Goal: Task Accomplishment & Management: Complete application form

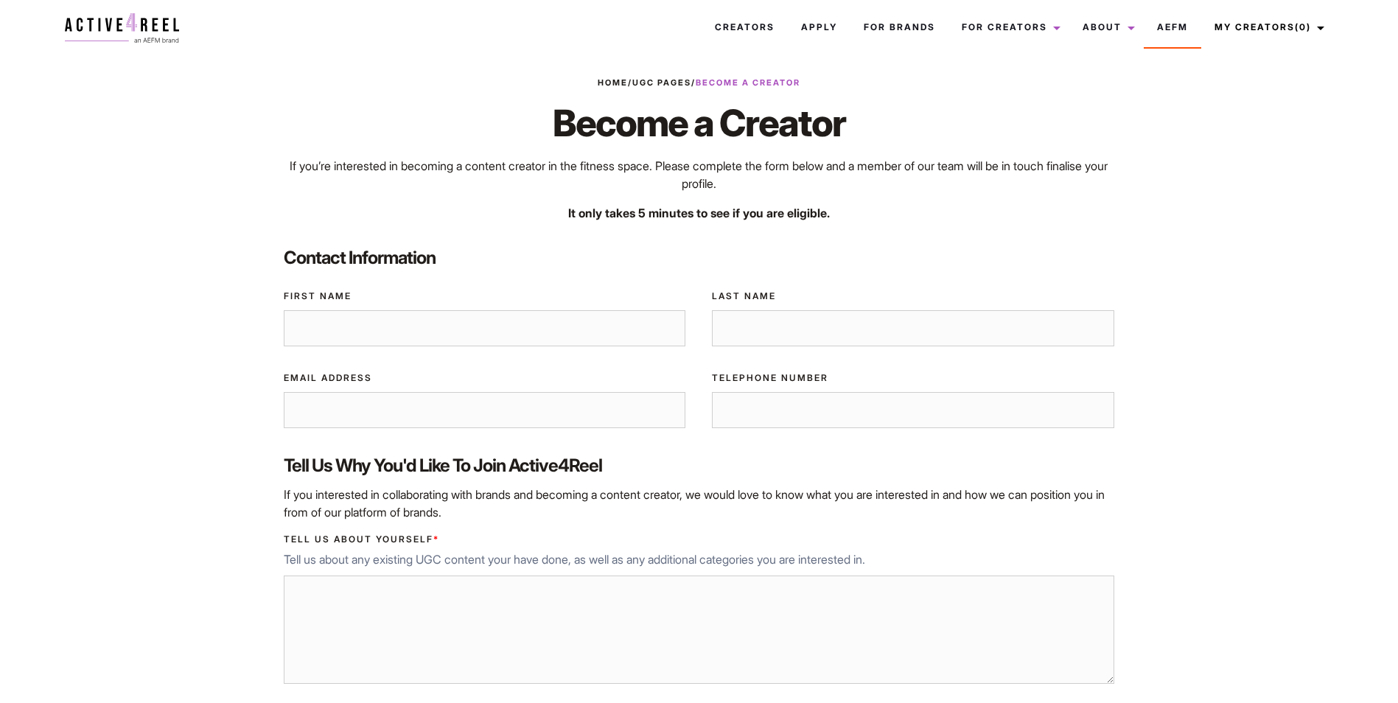
click at [618, 343] on input "First Name" at bounding box center [485, 328] width 402 height 37
type input "BIANCA"
click at [719, 326] on input "Last Name" at bounding box center [913, 328] width 402 height 37
type input "[PERSON_NAME]"
click at [562, 396] on input "Email Address" at bounding box center [485, 410] width 402 height 37
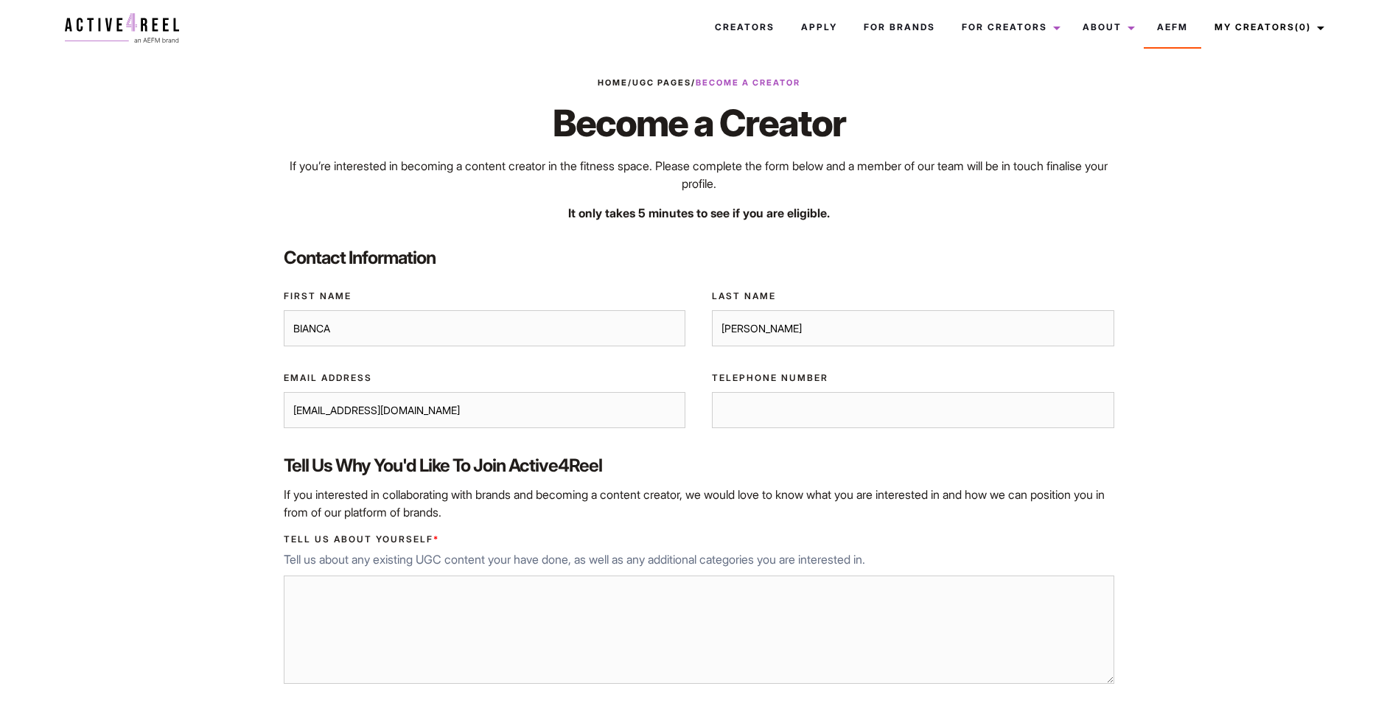
type input "[EMAIL_ADDRESS][DOMAIN_NAME]"
click at [779, 413] on input "Telephone Number" at bounding box center [913, 410] width 402 height 37
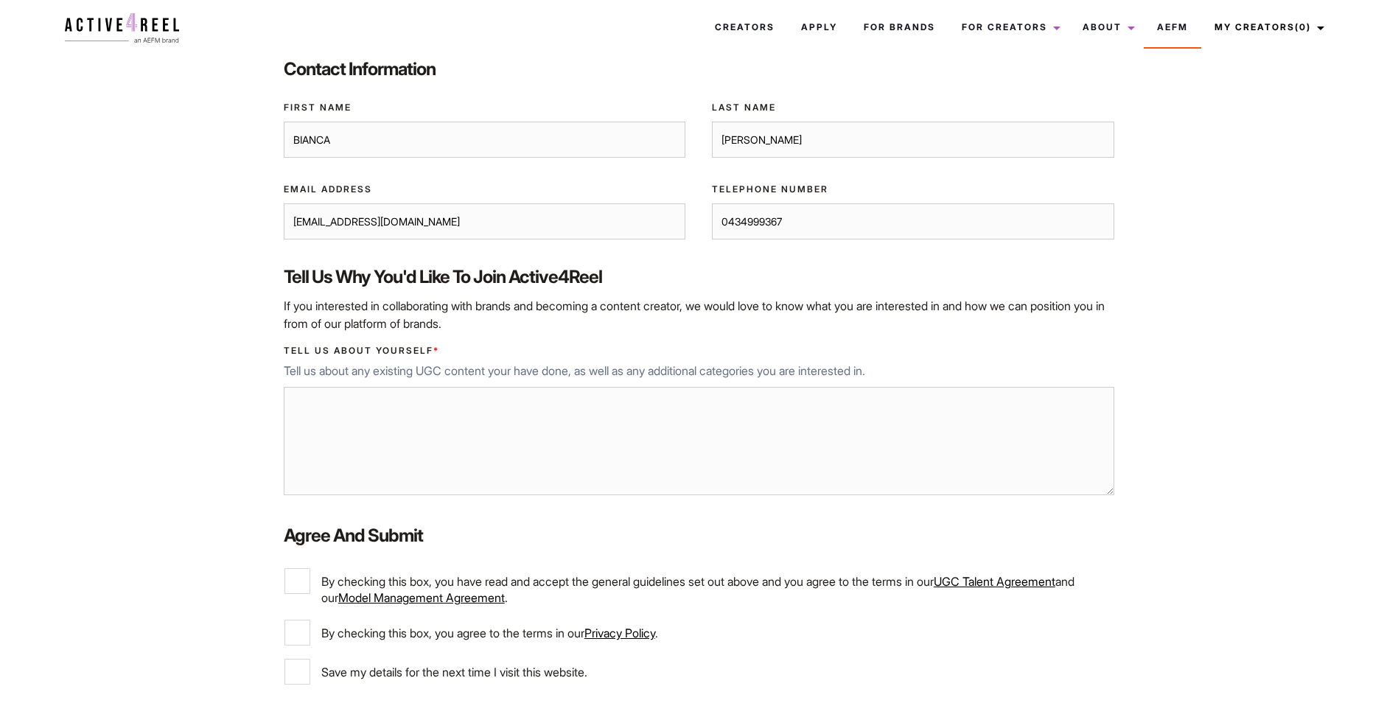
scroll to position [221, 0]
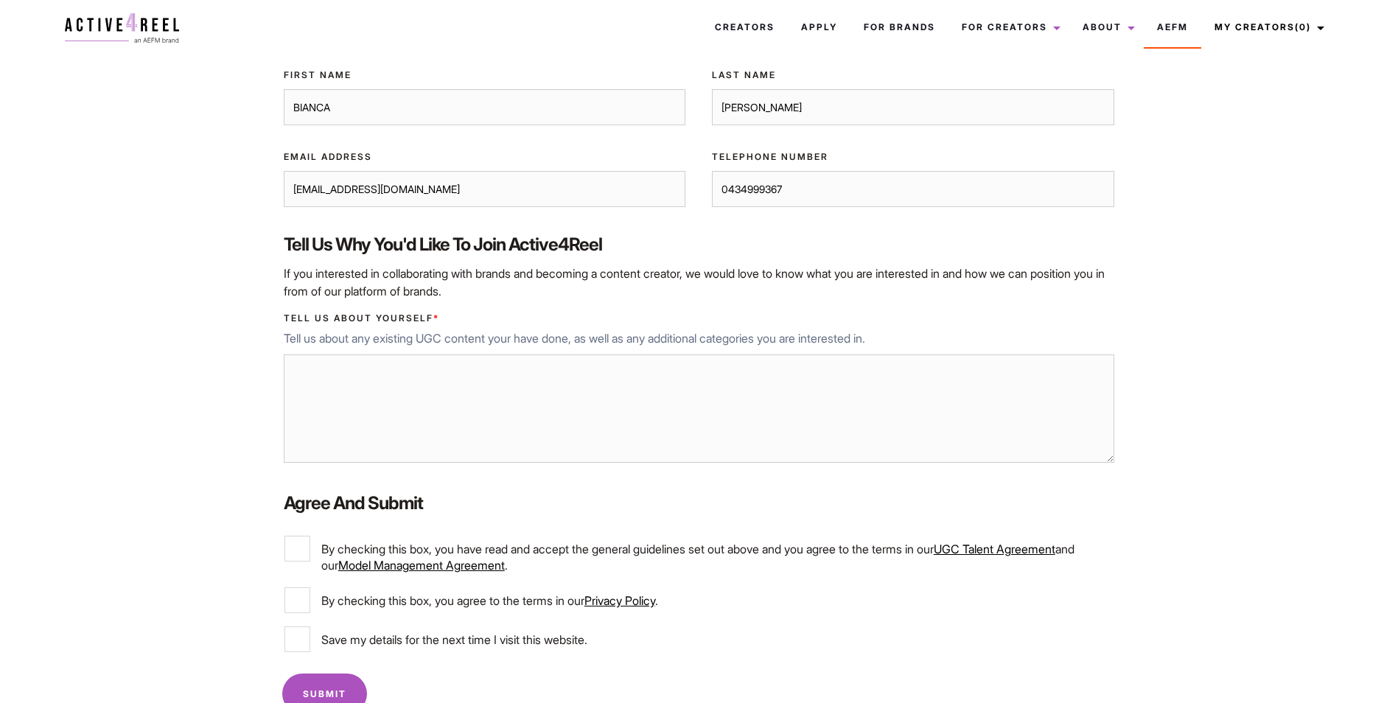
type input "0434999367"
click at [622, 422] on textarea "Tell us about yourself *" at bounding box center [699, 408] width 830 height 109
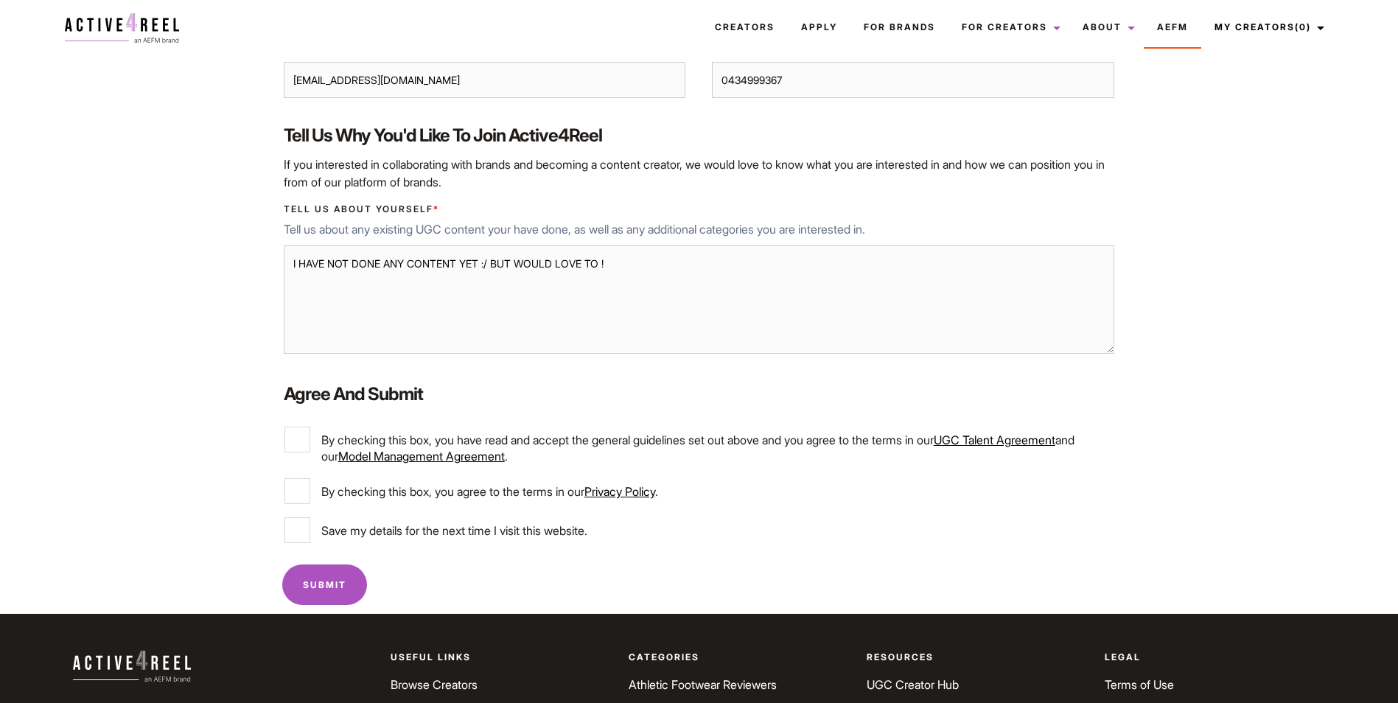
scroll to position [295, 0]
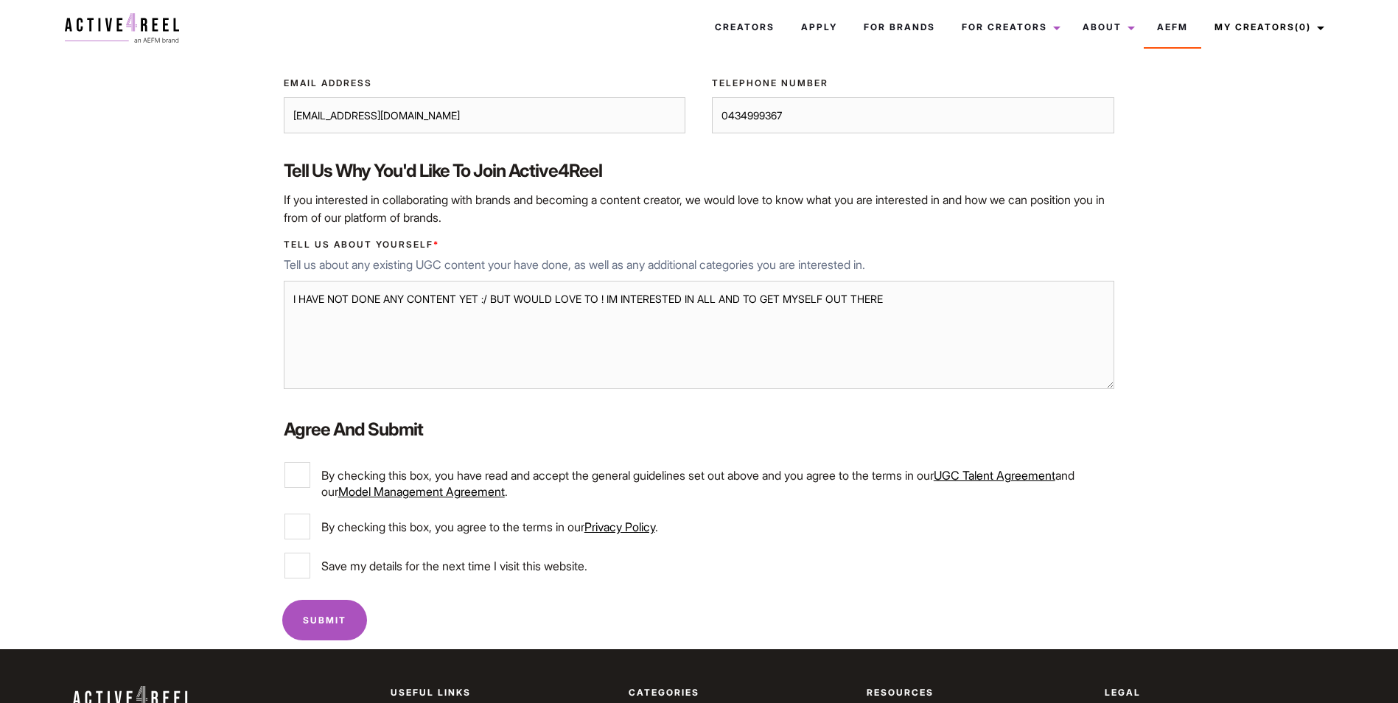
type textarea "I HAVE NOT DONE ANY CONTENT YET :/ BUT WOULD LOVE TO ! IM INTERESTED IN ALL AND…"
click at [298, 478] on input "By checking this box, you have read and accept the general guidelines set out a…" at bounding box center [297, 475] width 26 height 26
checkbox input "true"
drag, startPoint x: 295, startPoint y: 516, endPoint x: 297, endPoint y: 550, distance: 34.7
click at [297, 519] on input "By checking this box, you agree to the terms in our Privacy Policy ." at bounding box center [297, 526] width 26 height 26
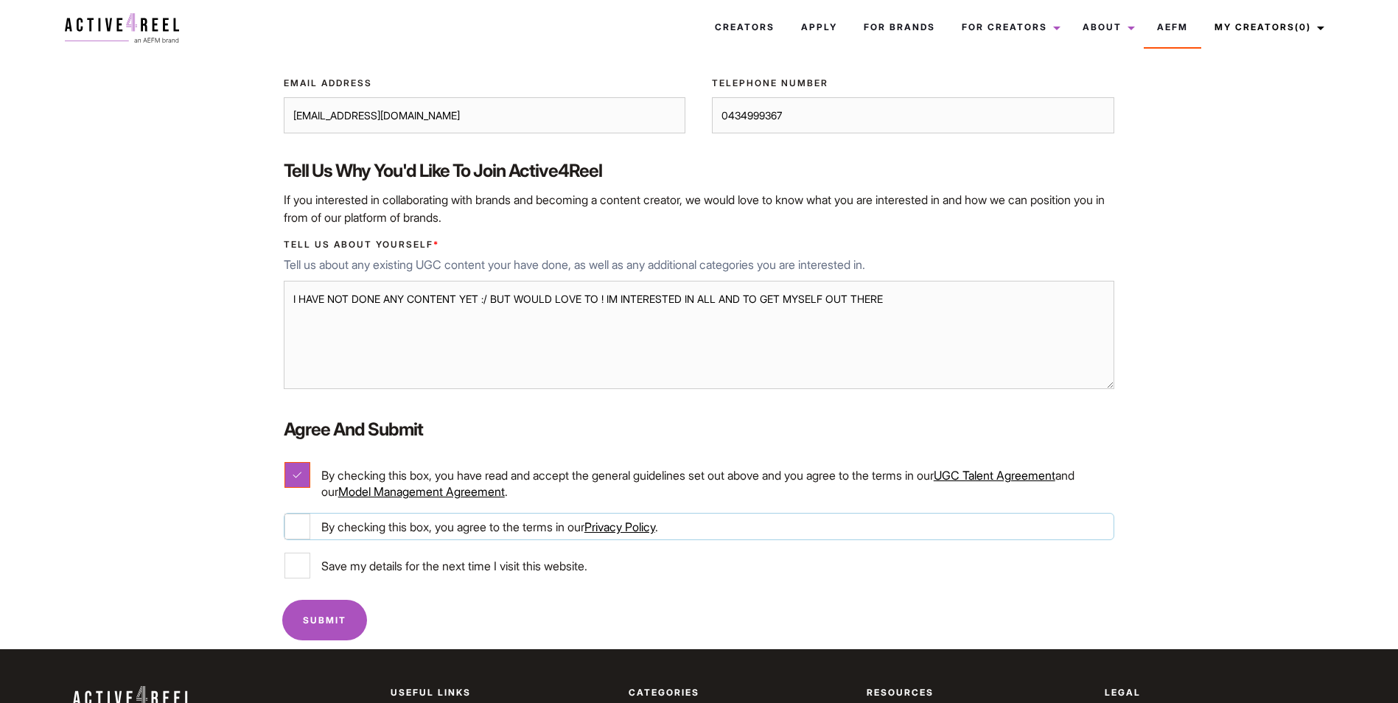
checkbox input "true"
drag, startPoint x: 295, startPoint y: 561, endPoint x: 300, endPoint y: 586, distance: 25.4
click at [295, 562] on input "Save my details for the next time I visit this website." at bounding box center [297, 566] width 26 height 26
checkbox input "true"
click at [309, 608] on input "Submit" at bounding box center [324, 620] width 85 height 41
